Goal: Entertainment & Leisure: Browse casually

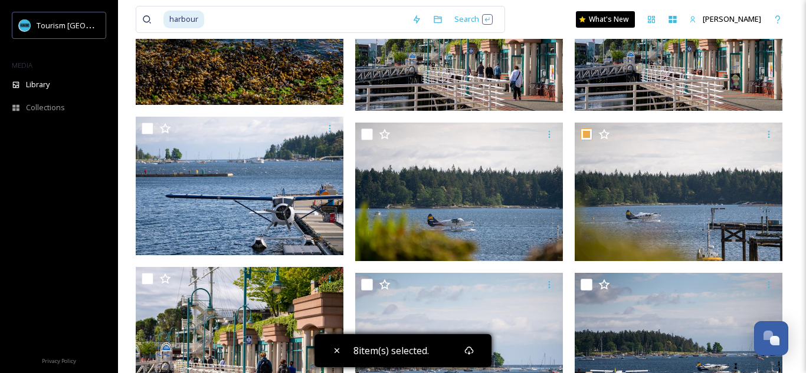
scroll to position [6903, 0]
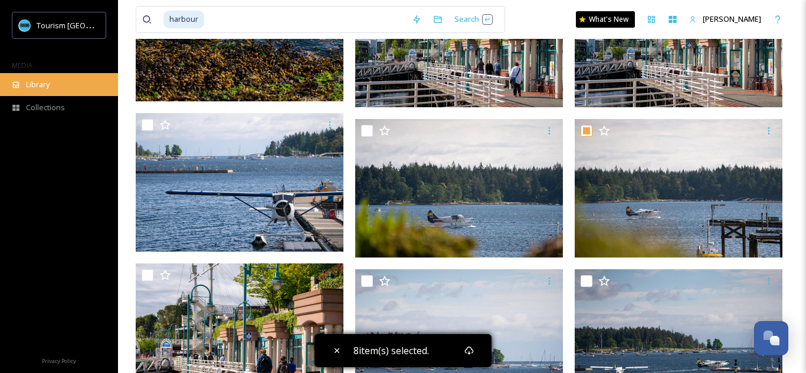
click at [62, 81] on div "Library" at bounding box center [59, 84] width 118 height 23
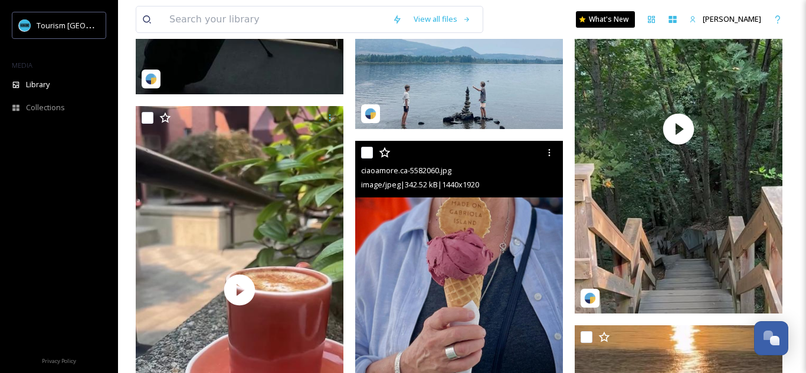
scroll to position [2993, 0]
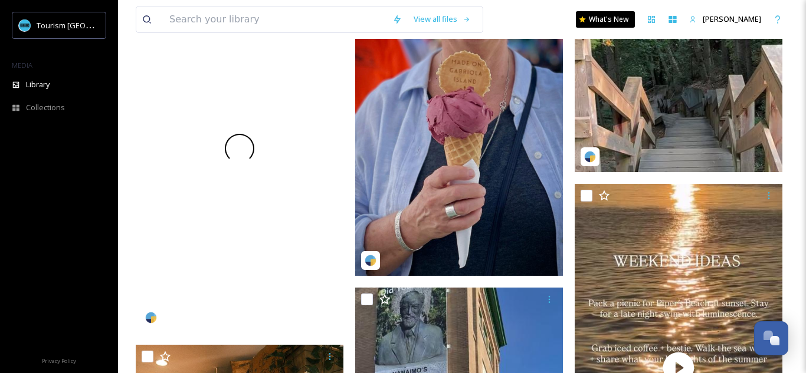
click at [282, 163] on div at bounding box center [240, 149] width 208 height 369
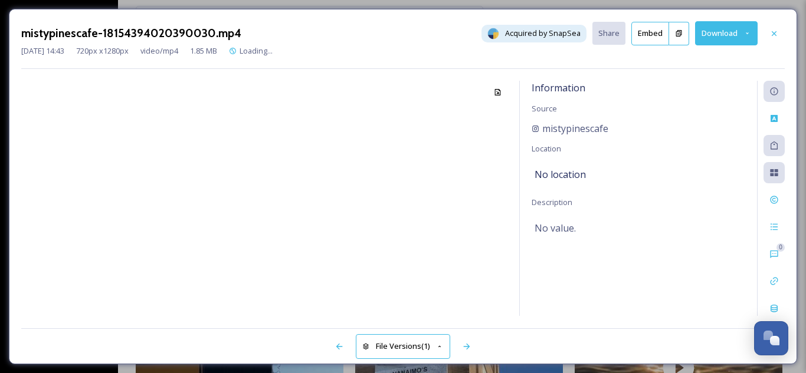
scroll to position [2488, 0]
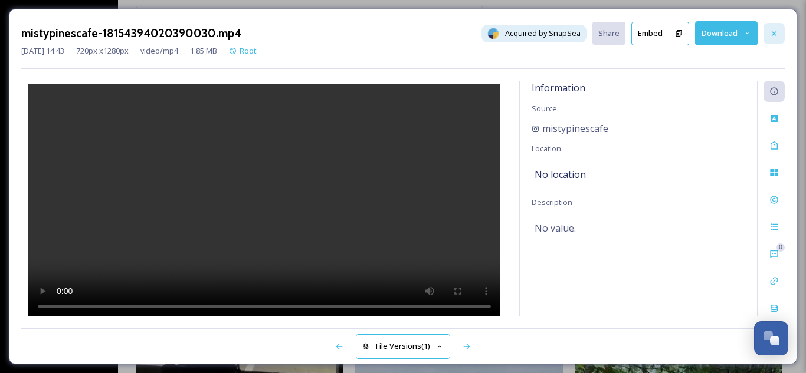
click at [772, 33] on icon at bounding box center [773, 33] width 9 height 9
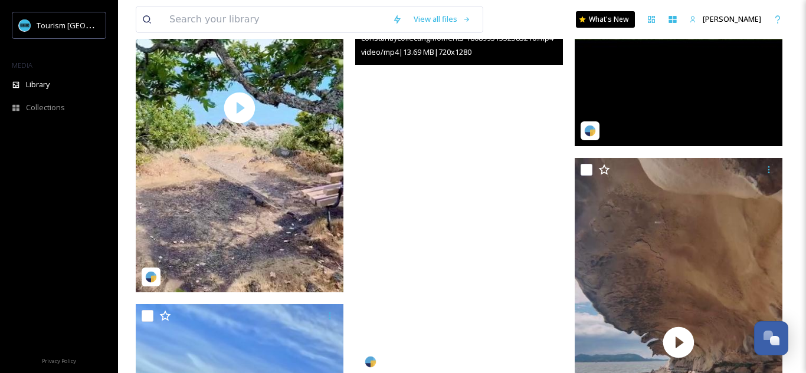
scroll to position [12117, 0]
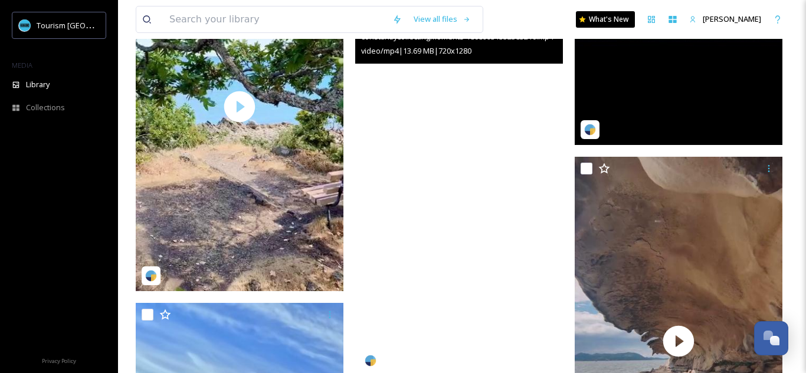
click at [411, 214] on video "constantlycollectingmoments-18089931352583210.mp4" at bounding box center [459, 191] width 208 height 369
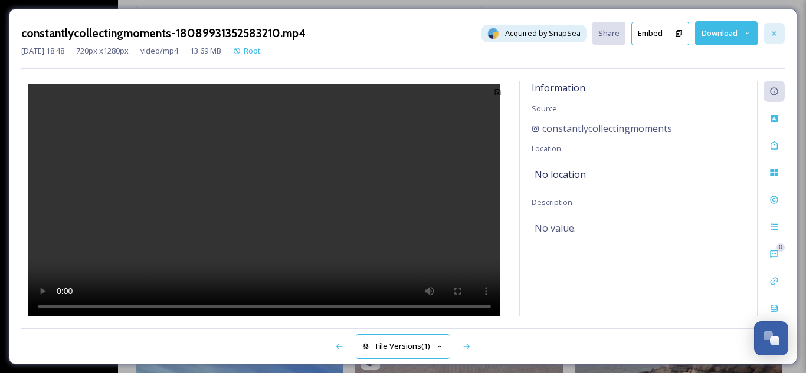
click at [772, 38] on div at bounding box center [773, 33] width 21 height 21
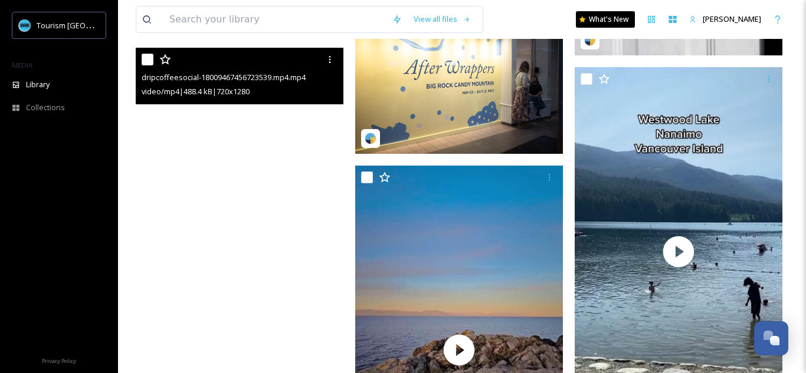
scroll to position [17591, 0]
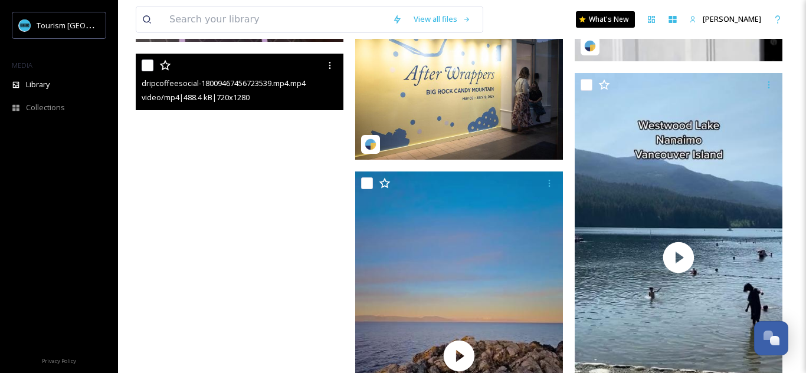
click at [245, 205] on video "dripcoffeesocial-18009467456723539.mp4.mp4" at bounding box center [240, 238] width 208 height 369
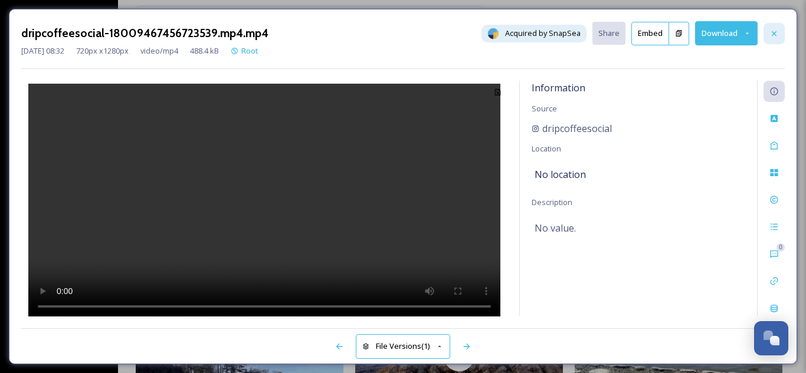
click at [776, 39] on div at bounding box center [773, 33] width 21 height 21
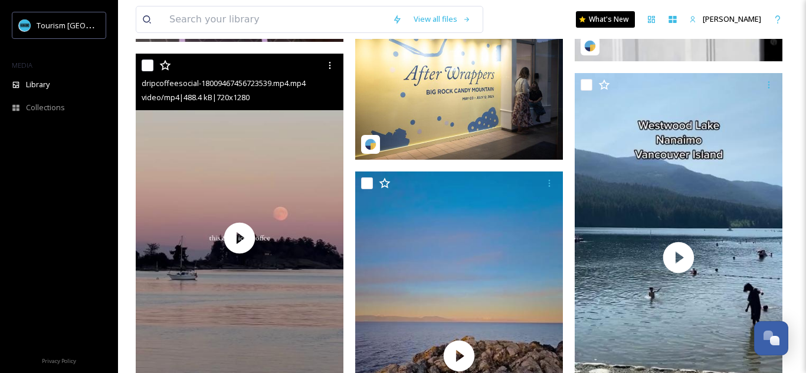
click at [149, 70] on input "checkbox" at bounding box center [148, 66] width 12 height 12
checkbox input "true"
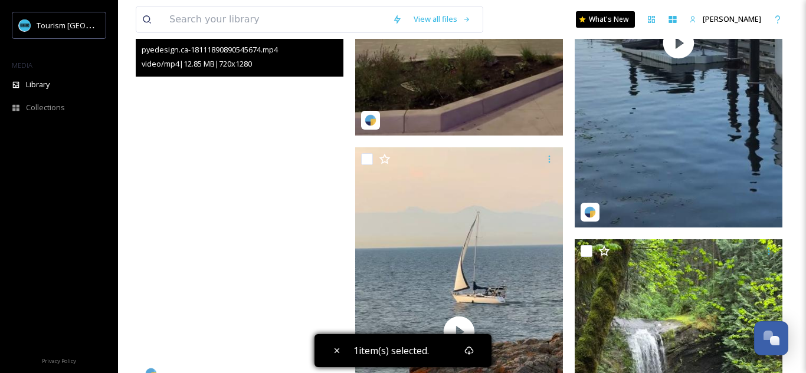
scroll to position [1655, 0]
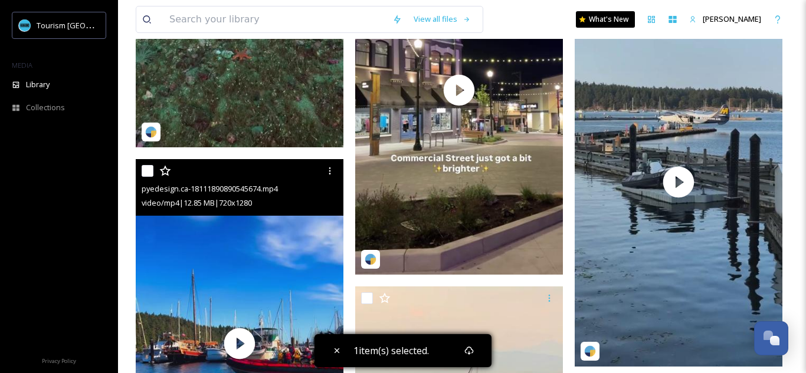
click at [151, 176] on input "checkbox" at bounding box center [148, 171] width 12 height 12
checkbox input "true"
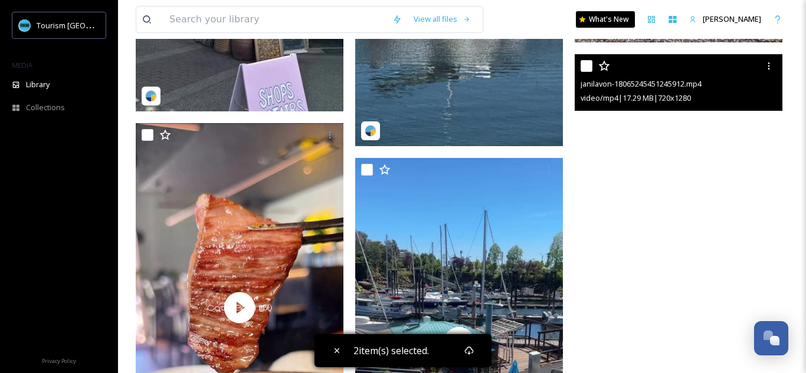
scroll to position [4254, 0]
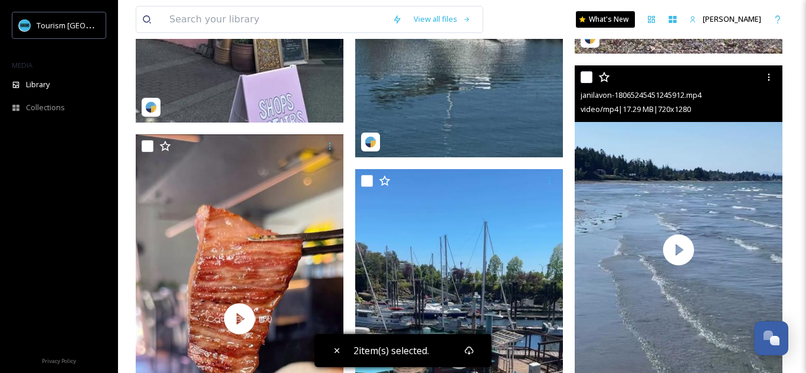
click at [588, 81] on input "checkbox" at bounding box center [586, 77] width 12 height 12
checkbox input "true"
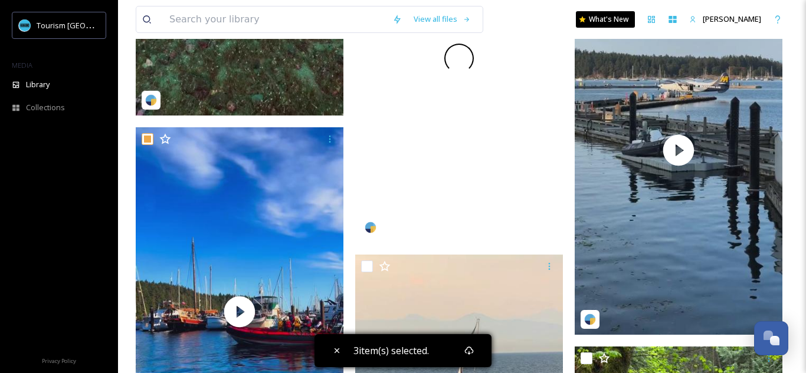
scroll to position [1577, 0]
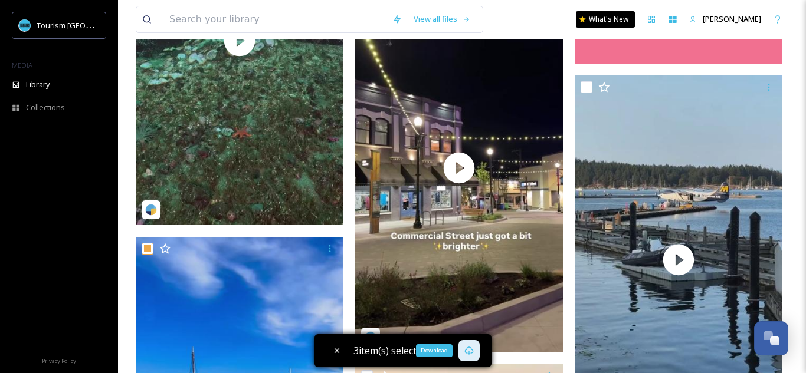
click at [465, 354] on icon at bounding box center [468, 350] width 9 height 9
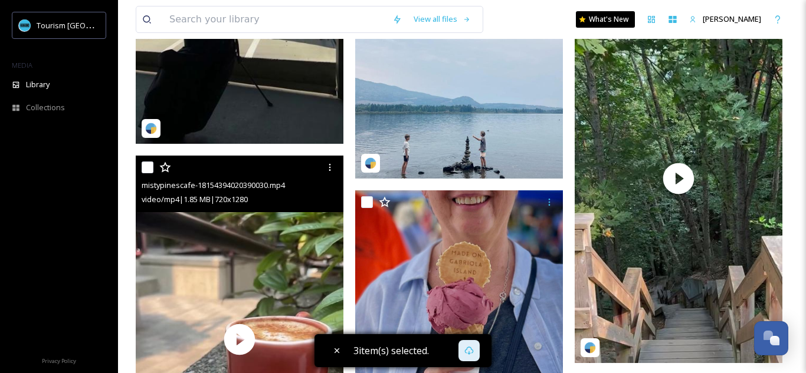
scroll to position [2129, 0]
